Goal: Check status: Check status

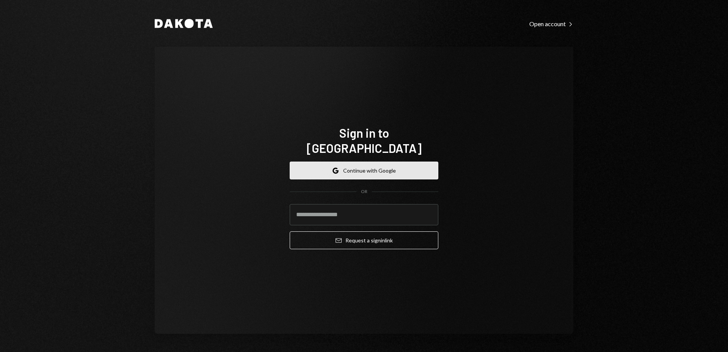
click at [341, 163] on button "Google Continue with Google" at bounding box center [364, 171] width 149 height 18
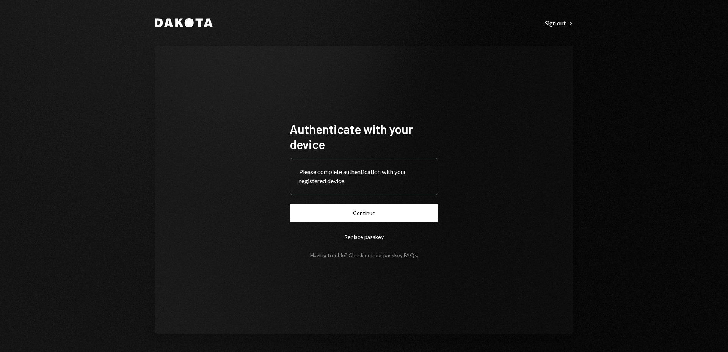
click at [377, 231] on button "Replace passkey" at bounding box center [364, 237] width 149 height 18
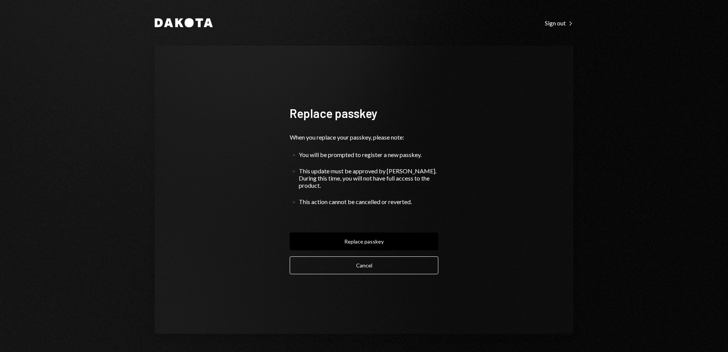
click at [377, 220] on form "Replace passkey When you replace your passkey, please note: You will be prompte…" at bounding box center [364, 189] width 149 height 169
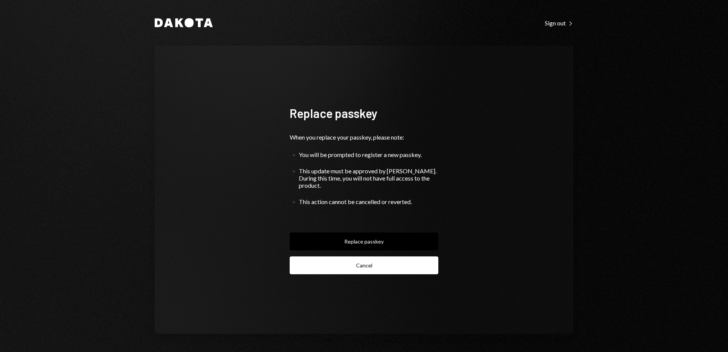
click at [365, 259] on button "Cancel" at bounding box center [364, 265] width 149 height 18
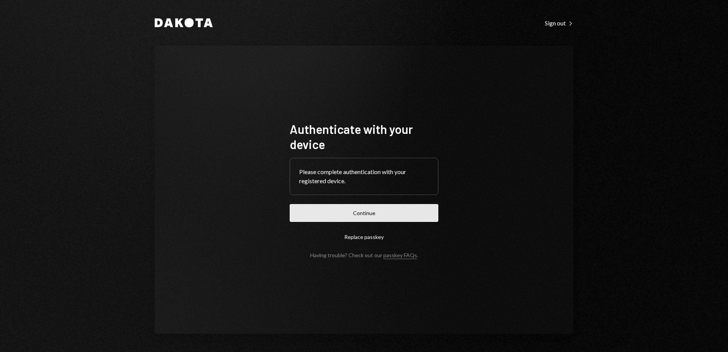
click at [370, 215] on button "Continue" at bounding box center [364, 213] width 149 height 18
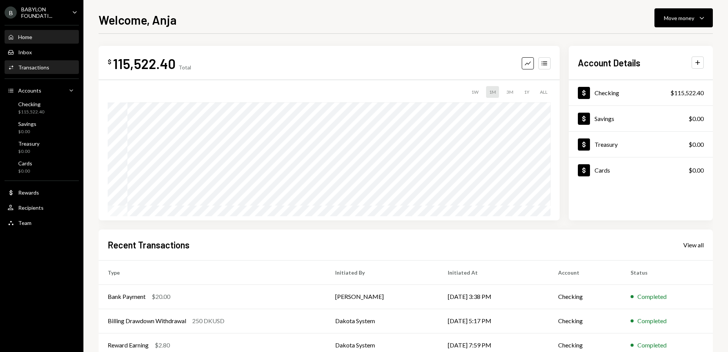
click at [44, 64] on div "Transactions" at bounding box center [33, 67] width 31 height 6
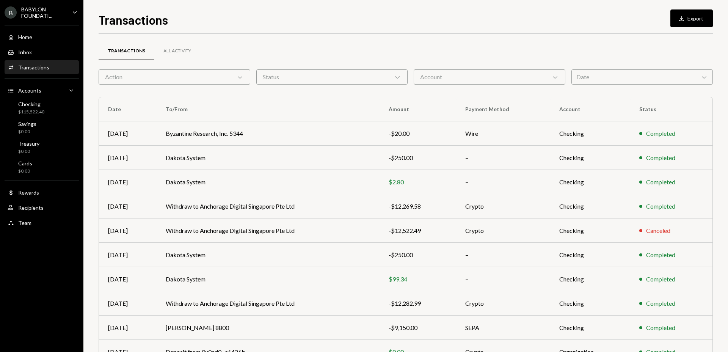
click at [613, 77] on div "Date Chevron Down" at bounding box center [642, 76] width 141 height 15
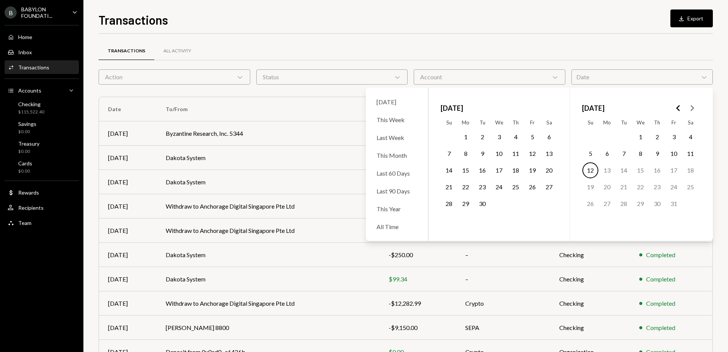
click at [677, 108] on polygon "Go to the Previous Month" at bounding box center [678, 108] width 4 height 6
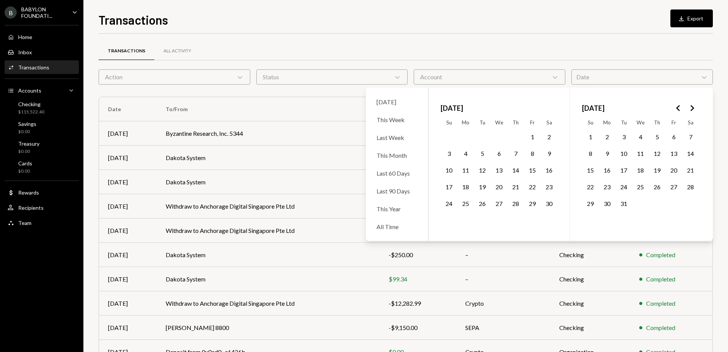
click at [692, 110] on polygon "Go to the Next Month" at bounding box center [693, 108] width 4 height 6
click at [675, 170] on button "14" at bounding box center [674, 170] width 16 height 16
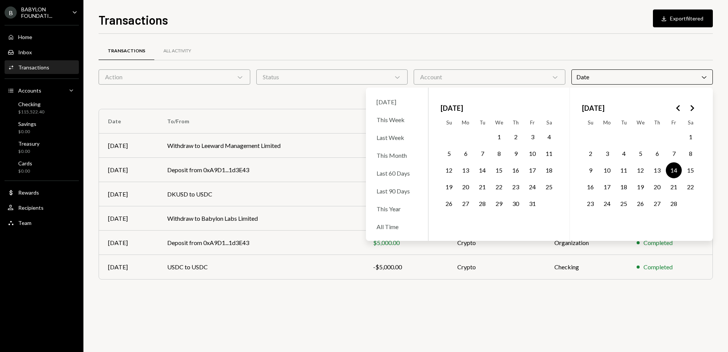
click at [475, 47] on div "Transactions All Activity" at bounding box center [406, 50] width 615 height 19
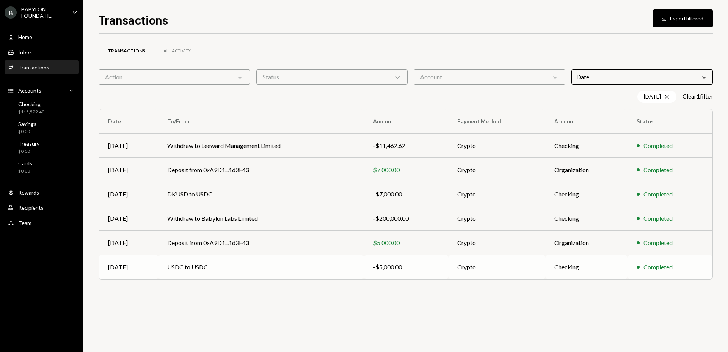
click at [205, 263] on td "USDC to USDC" at bounding box center [261, 267] width 206 height 24
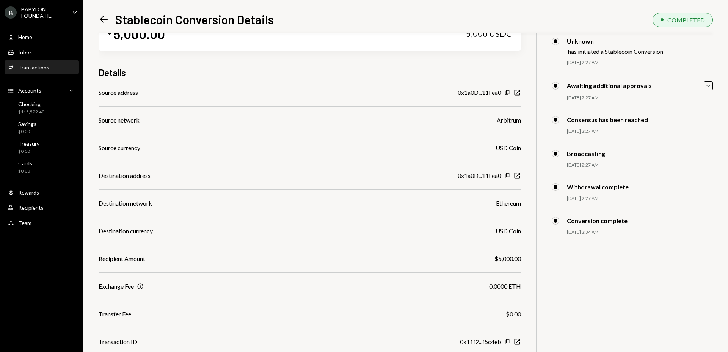
scroll to position [33, 0]
